Goal: Contribute content: Contribute content

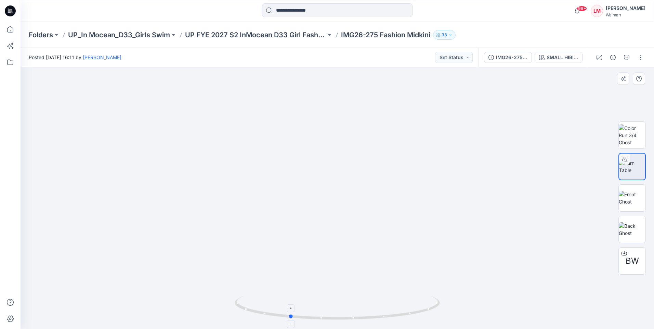
drag, startPoint x: 351, startPoint y: 317, endPoint x: 291, endPoint y: 313, distance: 60.4
click at [291, 313] on icon at bounding box center [338, 309] width 207 height 26
click at [431, 230] on img at bounding box center [337, 105] width 634 height 448
drag, startPoint x: 355, startPoint y: 320, endPoint x: 306, endPoint y: 317, distance: 48.7
click at [306, 317] on icon at bounding box center [338, 309] width 207 height 26
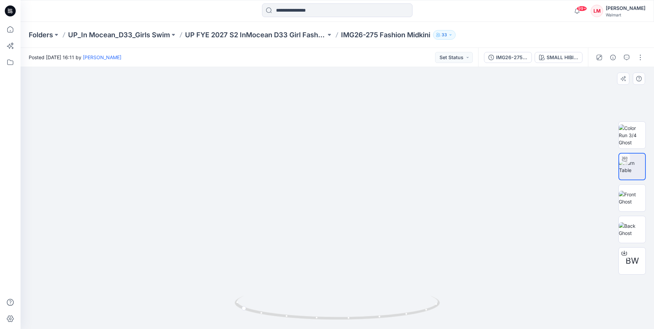
click at [524, 236] on img at bounding box center [337, 105] width 634 height 448
click at [646, 57] on div at bounding box center [619, 57] width 63 height 19
click at [642, 57] on button "button" at bounding box center [640, 57] width 11 height 11
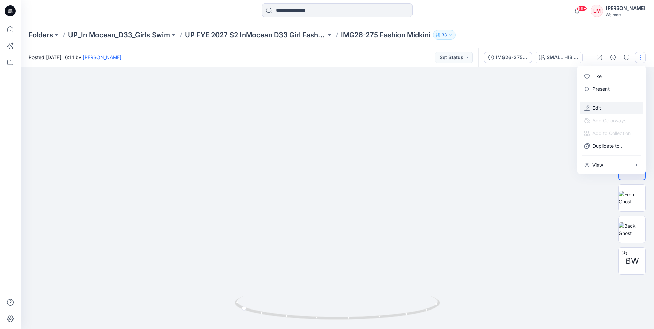
click at [601, 107] on p "Edit" at bounding box center [597, 107] width 9 height 7
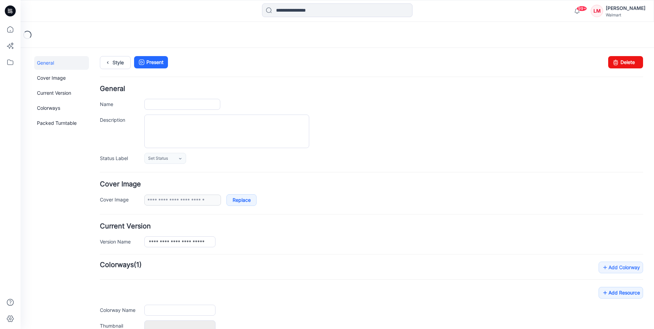
type input "**********"
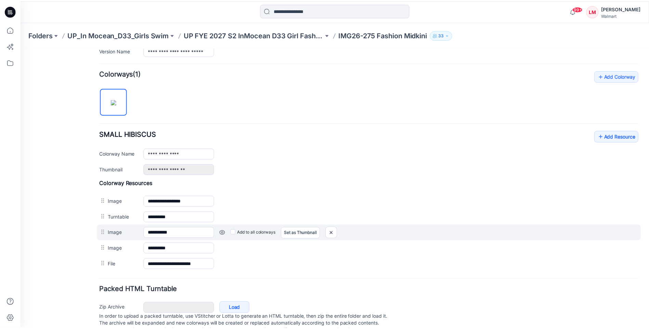
scroll to position [213, 0]
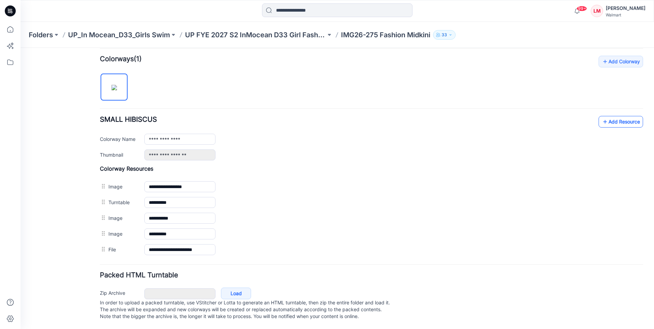
click at [602, 118] on icon at bounding box center [605, 121] width 7 height 11
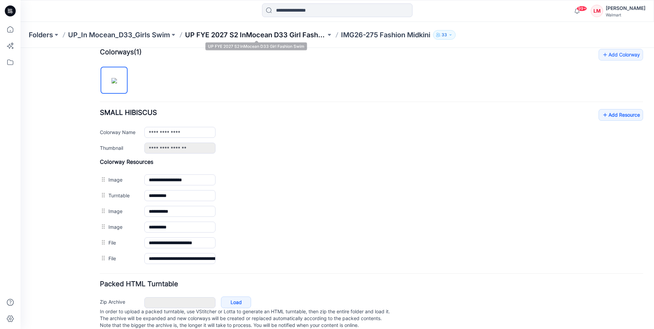
click at [258, 36] on p "UP FYE 2027 S2 InMocean D33 Girl Fashion Swim" at bounding box center [255, 35] width 141 height 10
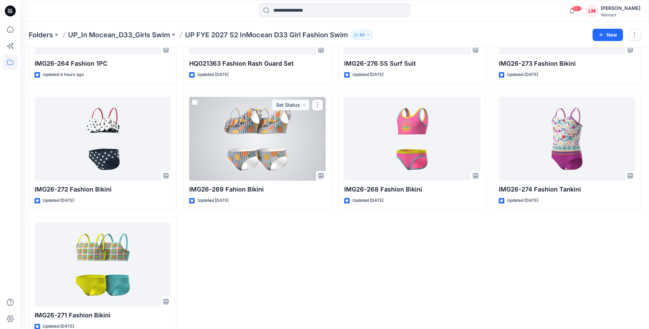
scroll to position [379, 0]
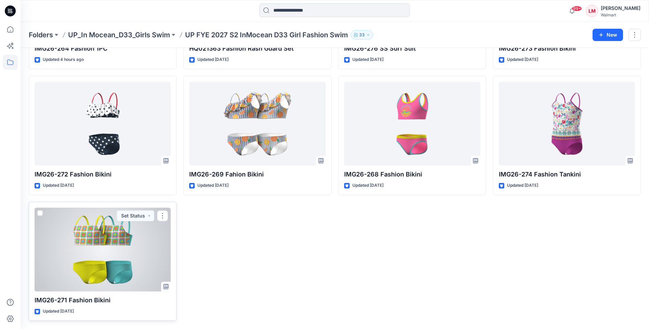
click at [104, 254] on div at bounding box center [103, 250] width 136 height 84
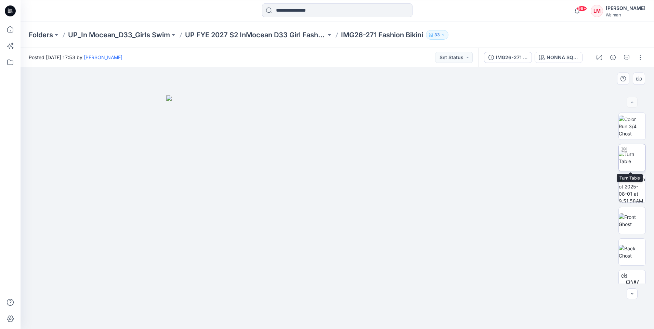
click at [626, 154] on div at bounding box center [624, 149] width 11 height 11
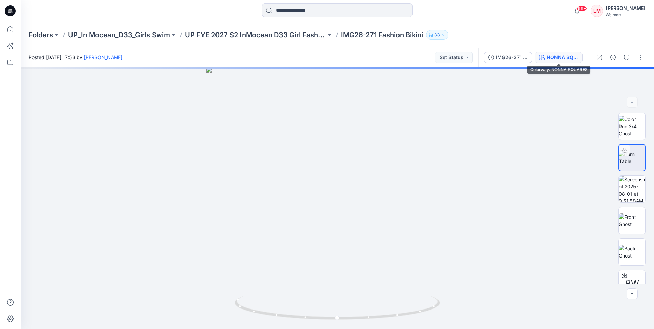
click at [574, 56] on div "NONNA SQUARES" at bounding box center [562, 58] width 31 height 8
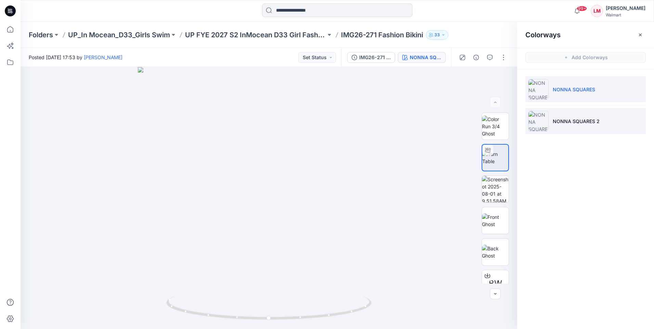
click at [567, 114] on li "NONNA SQUARES 2" at bounding box center [586, 121] width 120 height 26
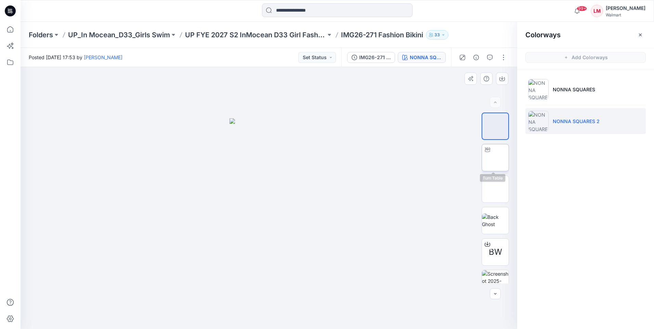
click at [496, 158] on img at bounding box center [496, 158] width 0 height 0
click at [640, 34] on icon "button" at bounding box center [640, 34] width 5 height 5
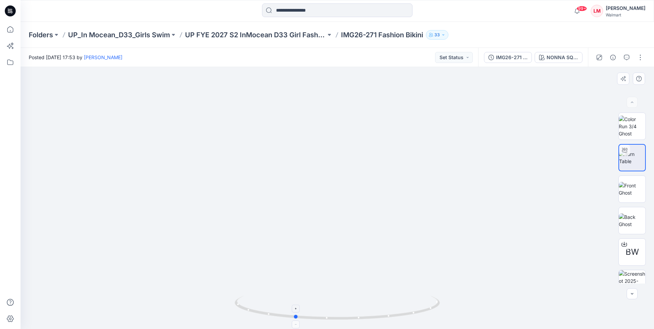
drag, startPoint x: 380, startPoint y: 319, endPoint x: 369, endPoint y: 295, distance: 26.3
click at [337, 316] on icon at bounding box center [338, 309] width 207 height 26
drag, startPoint x: 308, startPoint y: 320, endPoint x: 262, endPoint y: 306, distance: 48.4
click at [262, 306] on icon at bounding box center [338, 309] width 207 height 26
click at [459, 246] on img at bounding box center [337, 105] width 634 height 448
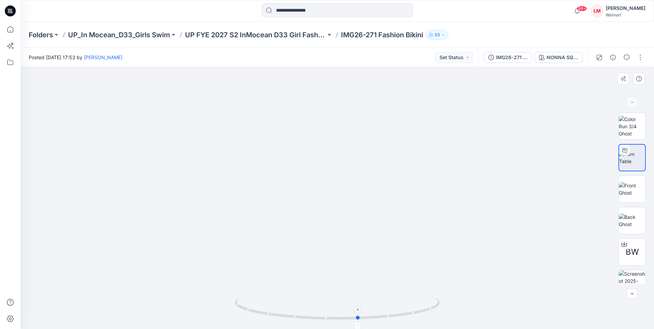
drag, startPoint x: 319, startPoint y: 321, endPoint x: 432, endPoint y: 317, distance: 113.4
click at [430, 320] on icon at bounding box center [338, 309] width 207 height 26
click at [638, 58] on button "button" at bounding box center [640, 57] width 11 height 11
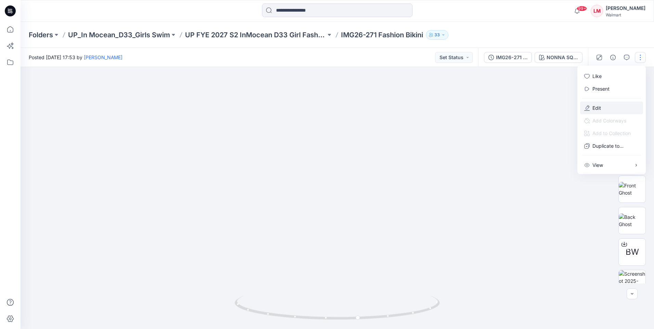
click at [602, 107] on button "Edit" at bounding box center [612, 108] width 63 height 13
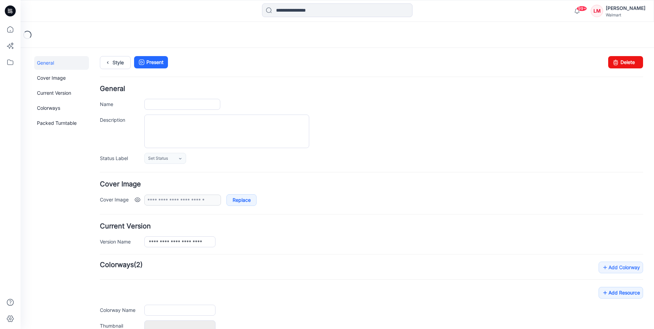
type input "**********"
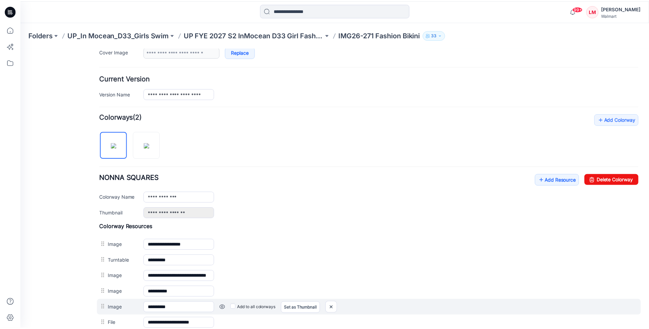
scroll to position [229, 0]
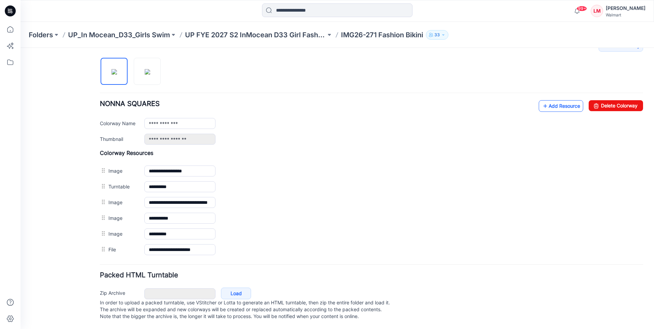
click at [551, 100] on link "Add Resource" at bounding box center [561, 106] width 44 height 12
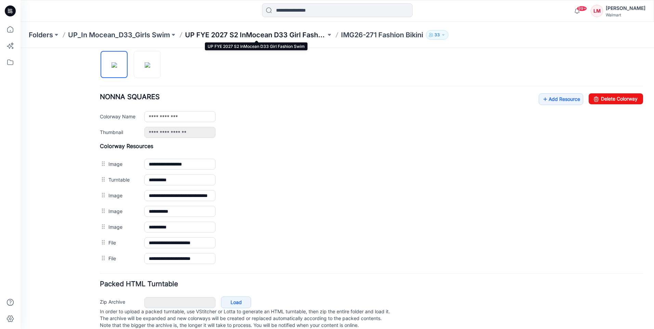
click at [259, 38] on p "UP FYE 2027 S2 InMocean D33 Girl Fashion Swim" at bounding box center [255, 35] width 141 height 10
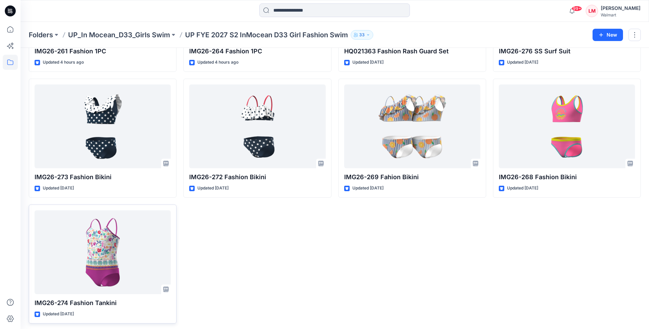
scroll to position [379, 0]
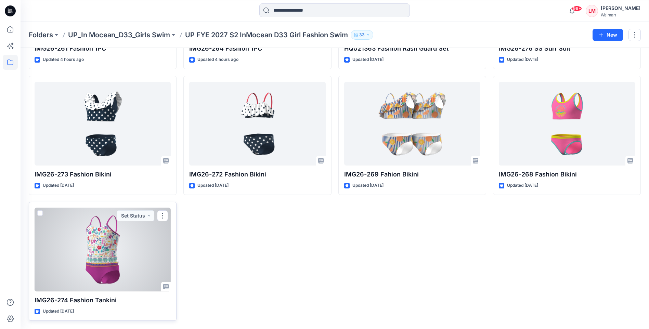
click at [91, 269] on div at bounding box center [103, 250] width 136 height 84
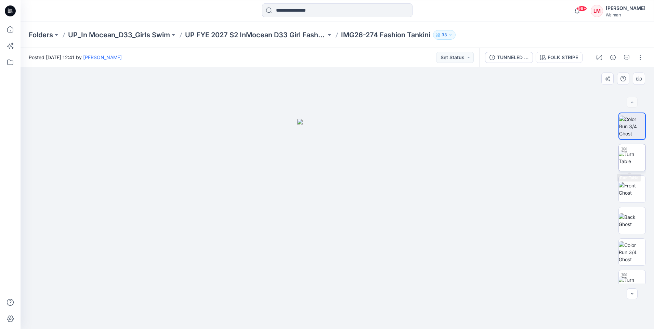
click at [624, 162] on img at bounding box center [632, 158] width 27 height 14
drag, startPoint x: 379, startPoint y: 318, endPoint x: 329, endPoint y: 319, distance: 50.3
click at [329, 319] on icon at bounding box center [338, 309] width 207 height 26
drag, startPoint x: 347, startPoint y: 318, endPoint x: 299, endPoint y: 317, distance: 47.6
click at [299, 317] on icon at bounding box center [338, 309] width 207 height 26
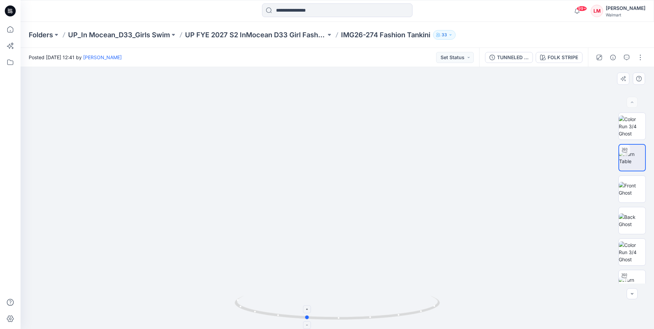
drag, startPoint x: 398, startPoint y: 316, endPoint x: 260, endPoint y: 315, distance: 138.6
click at [260, 315] on icon at bounding box center [338, 309] width 207 height 26
click at [639, 58] on button "button" at bounding box center [640, 57] width 11 height 11
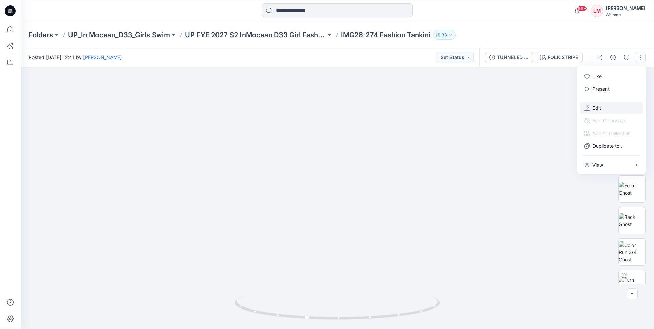
click at [603, 106] on button "Edit" at bounding box center [612, 108] width 63 height 13
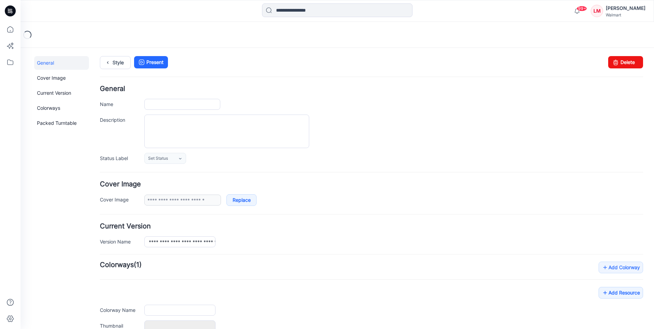
type input "**********"
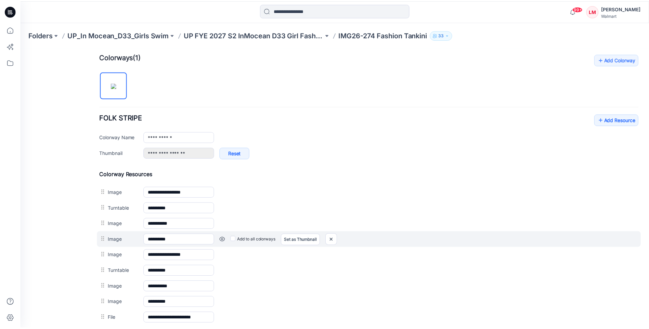
scroll to position [274, 0]
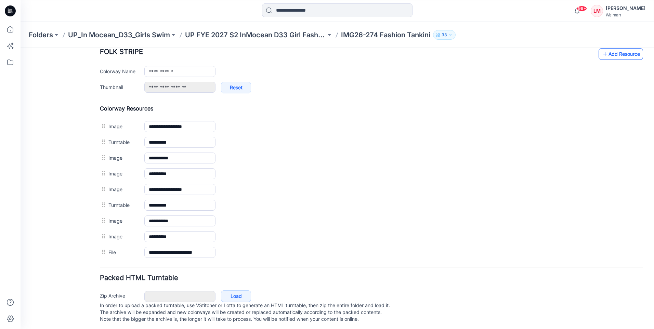
click at [604, 53] on link "Add Resource" at bounding box center [621, 54] width 44 height 12
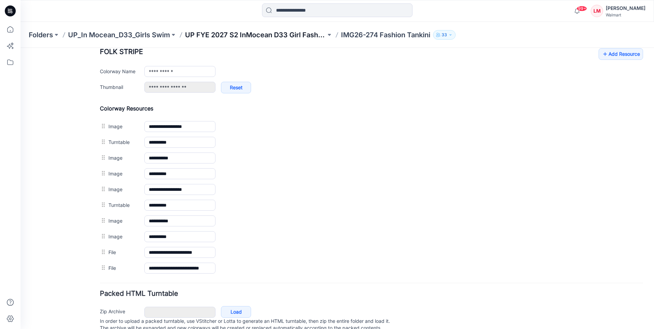
click at [270, 37] on p "UP FYE 2027 S2 InMocean D33 Girl Fashion Swim" at bounding box center [255, 35] width 141 height 10
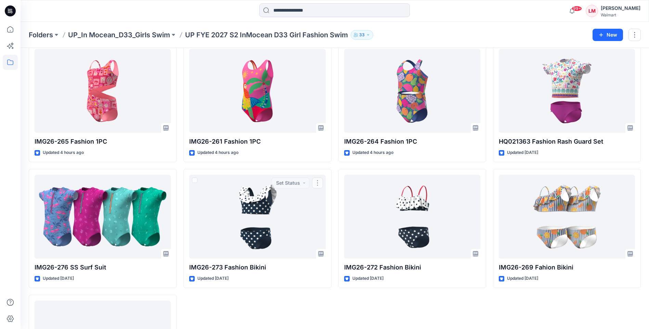
scroll to position [379, 0]
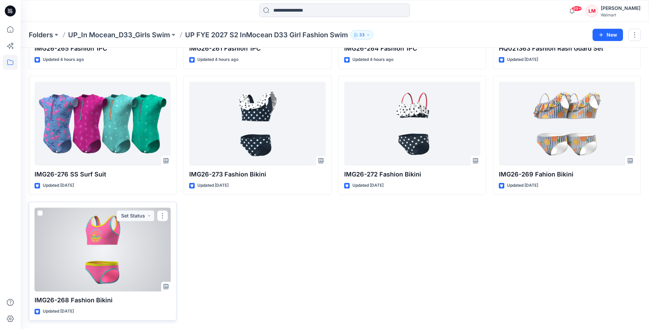
click at [96, 248] on div at bounding box center [103, 250] width 136 height 84
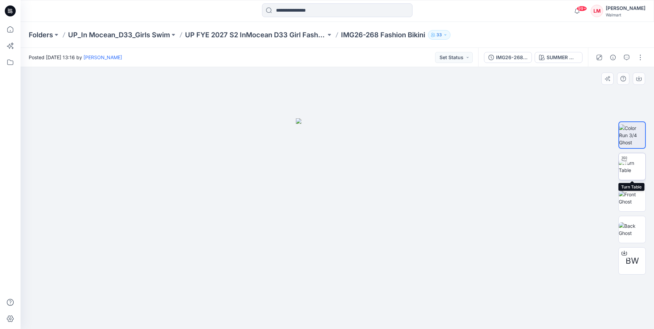
click at [635, 164] on img at bounding box center [632, 167] width 27 height 14
